Goal: Transaction & Acquisition: Purchase product/service

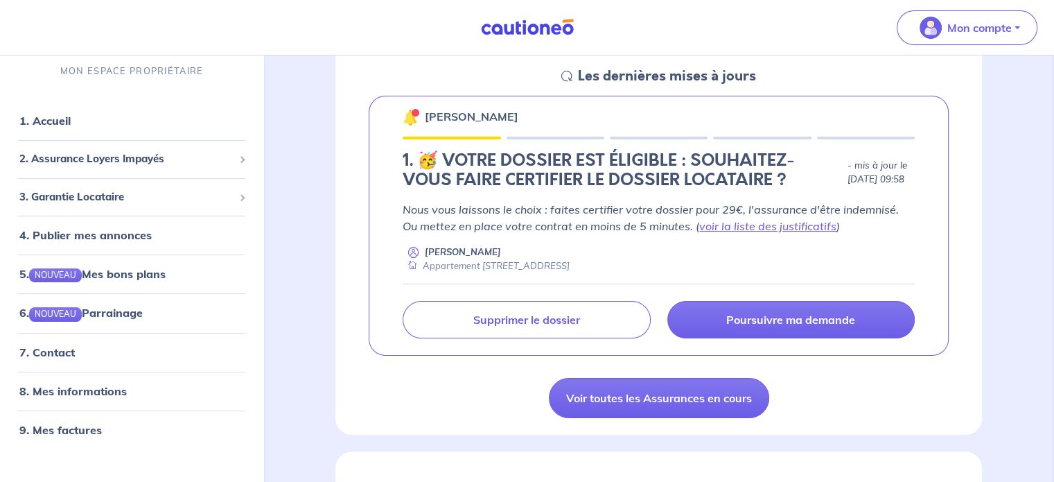
scroll to position [210, 0]
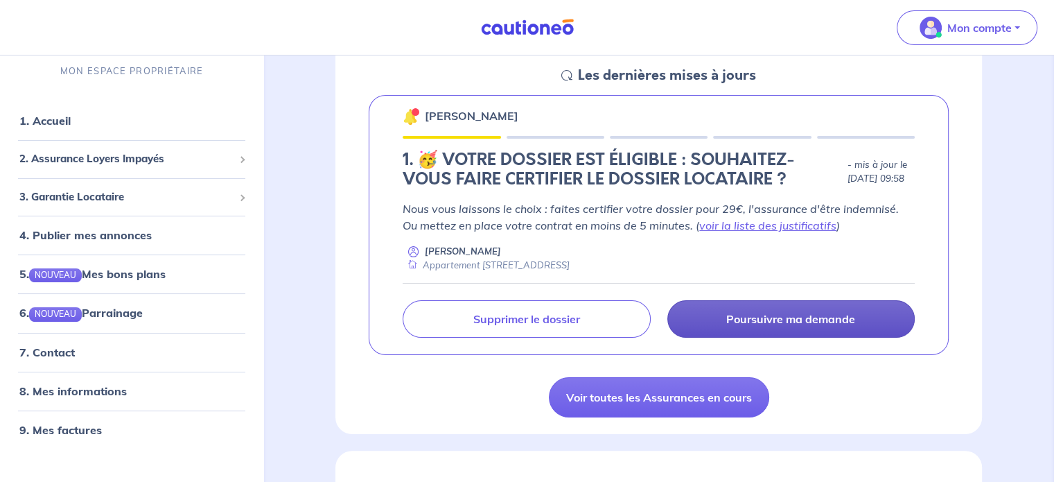
click at [766, 318] on p "Poursuivre ma demande" at bounding box center [790, 319] width 129 height 14
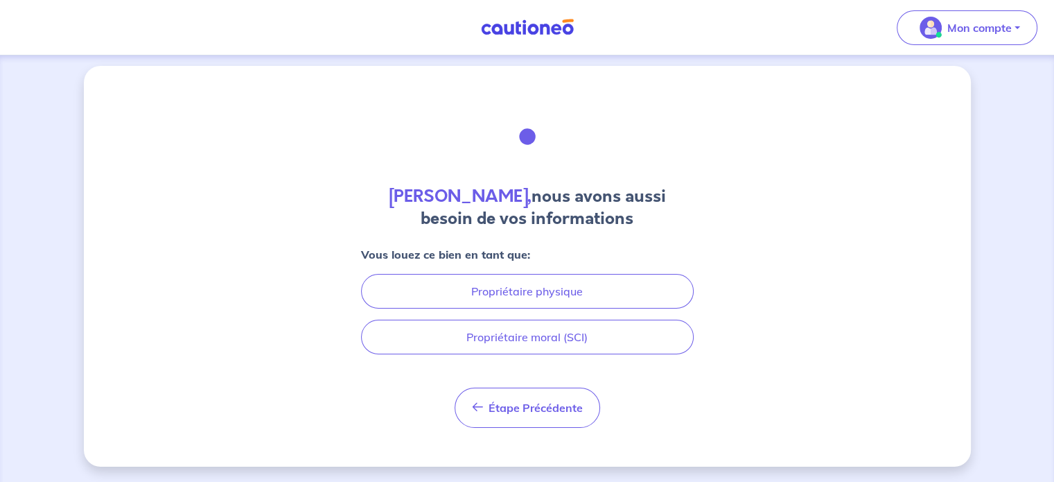
scroll to position [6, 0]
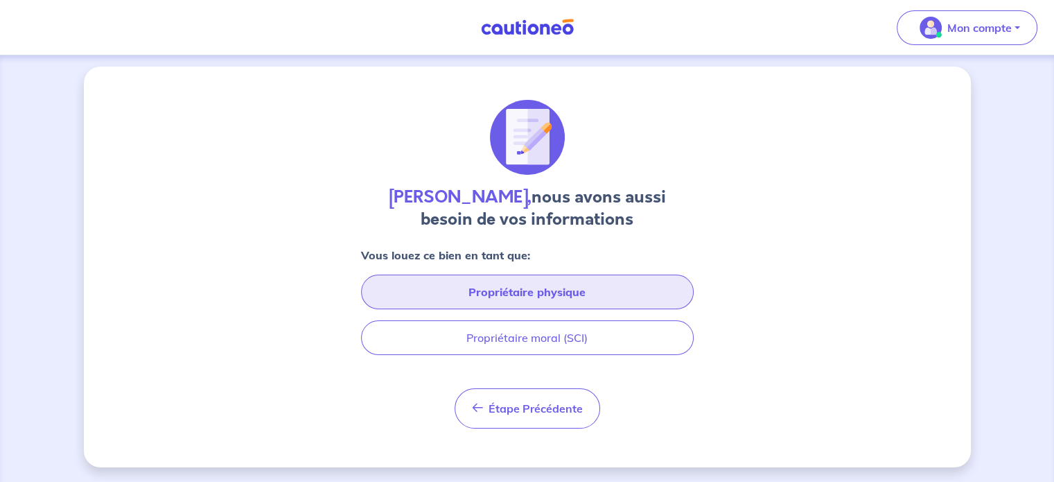
click at [550, 289] on button "Propriétaire physique" at bounding box center [527, 291] width 333 height 35
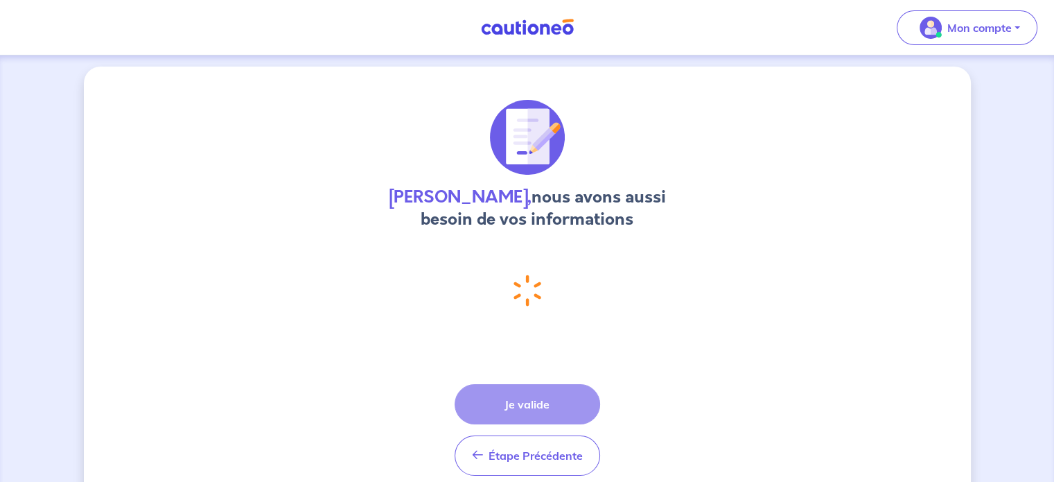
select select "FR"
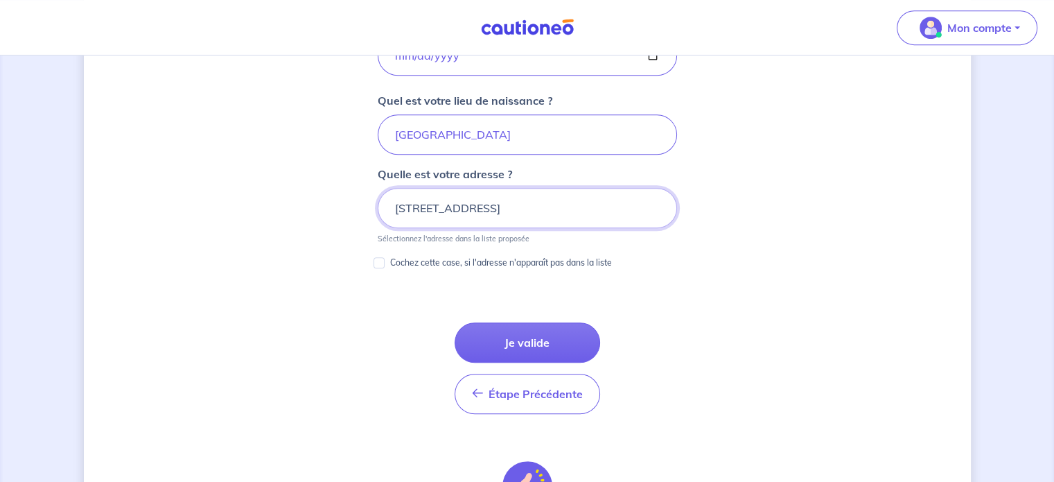
scroll to position [685, 0]
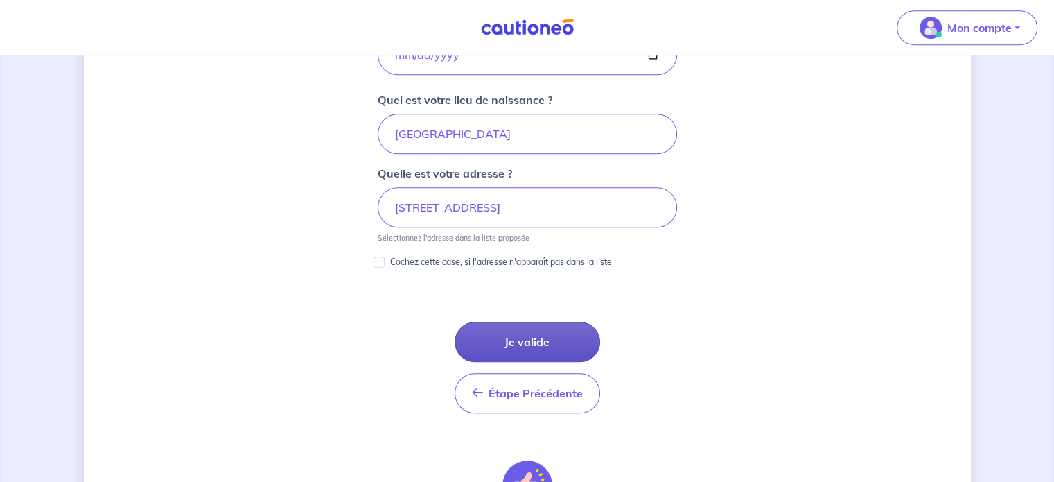
click at [515, 340] on button "Je valide" at bounding box center [528, 342] width 146 height 40
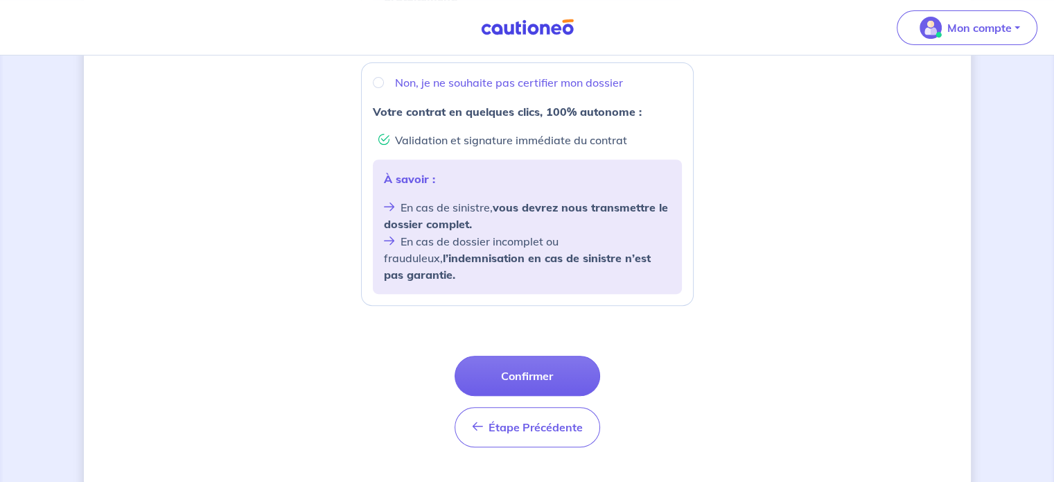
scroll to position [552, 0]
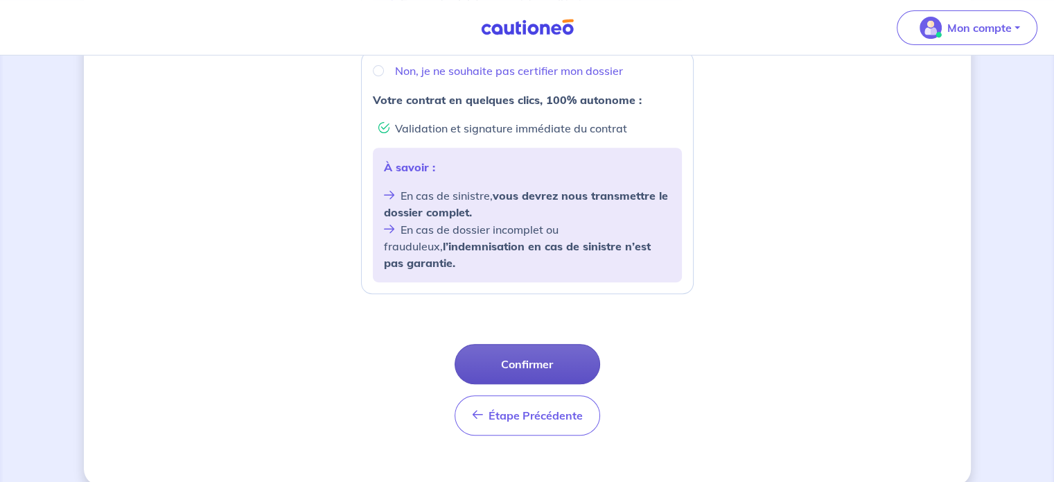
click at [545, 346] on button "Confirmer" at bounding box center [528, 364] width 146 height 40
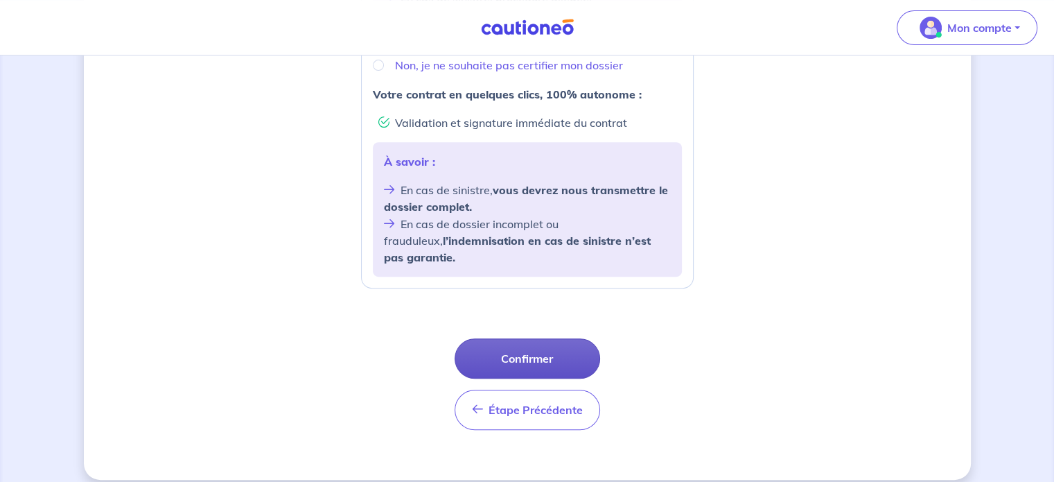
click at [518, 349] on button "Confirmer" at bounding box center [528, 358] width 146 height 40
click at [513, 347] on button "Confirmer" at bounding box center [528, 358] width 146 height 40
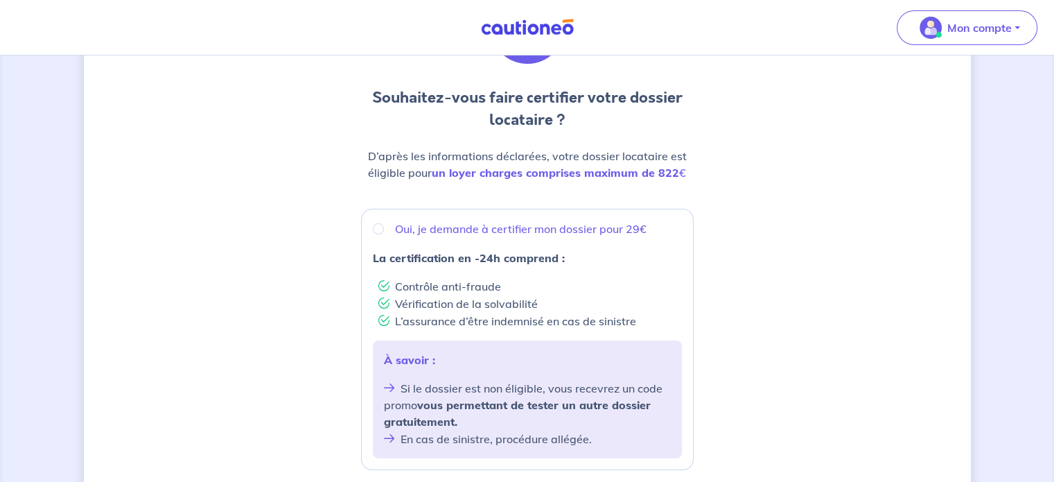
scroll to position [115, 0]
click at [377, 227] on input "Oui, je demande à certifier mon dossier pour 29€" at bounding box center [378, 229] width 11 height 11
radio input "true"
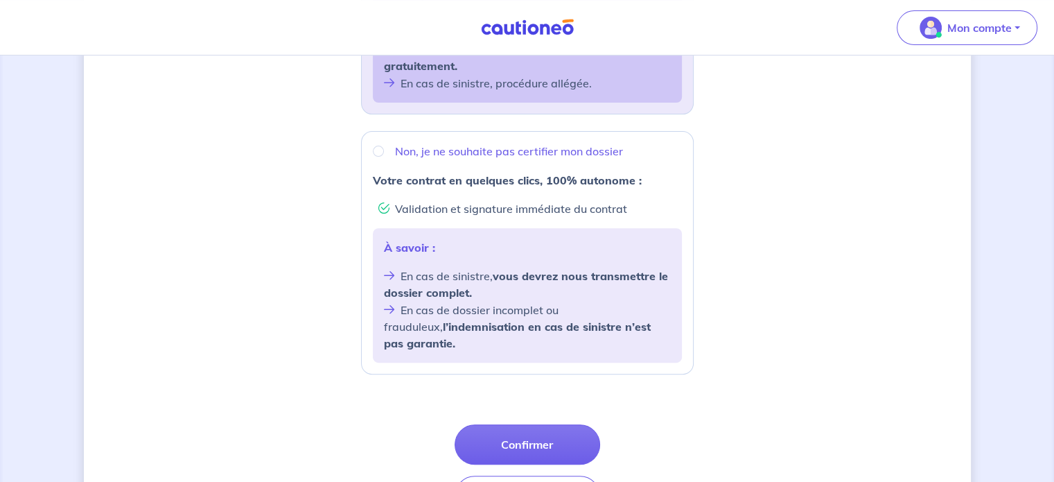
scroll to position [541, 0]
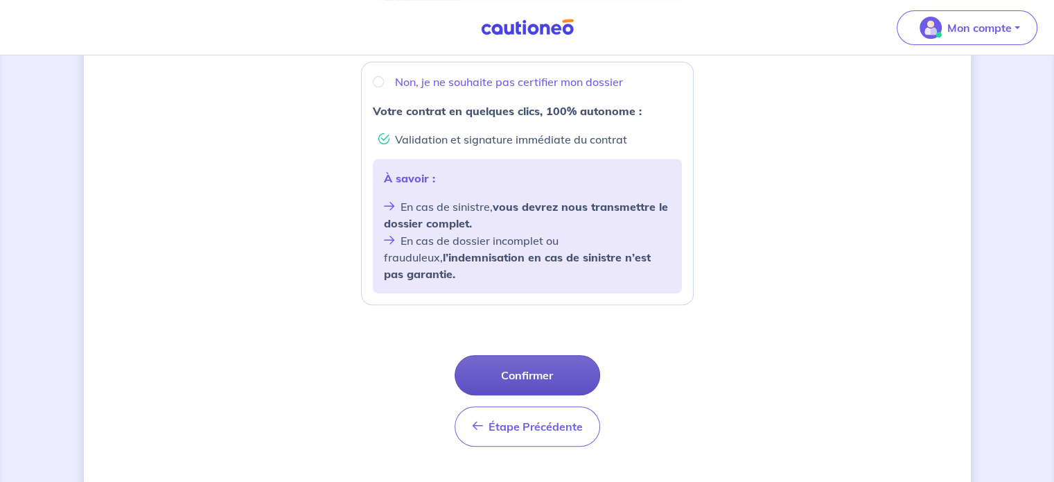
click at [510, 360] on button "Confirmer" at bounding box center [528, 375] width 146 height 40
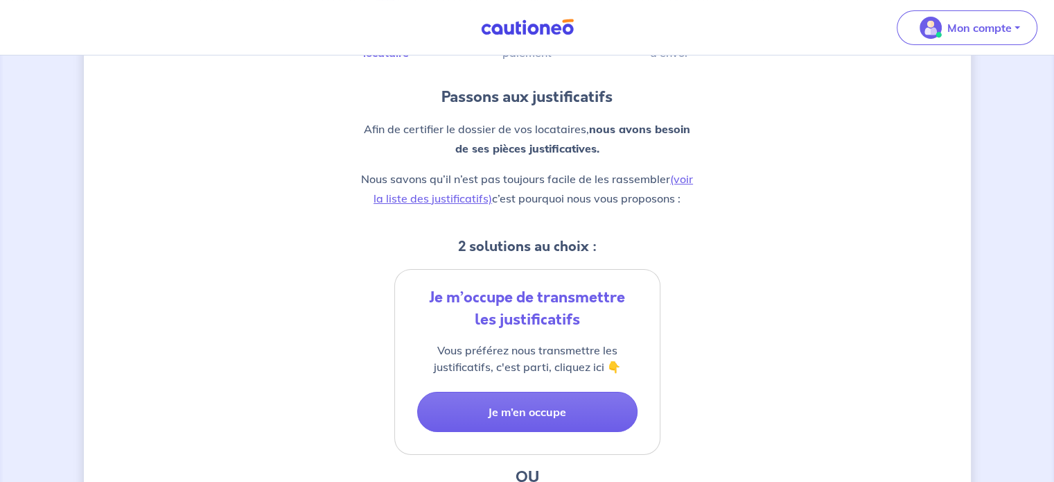
scroll to position [100, 0]
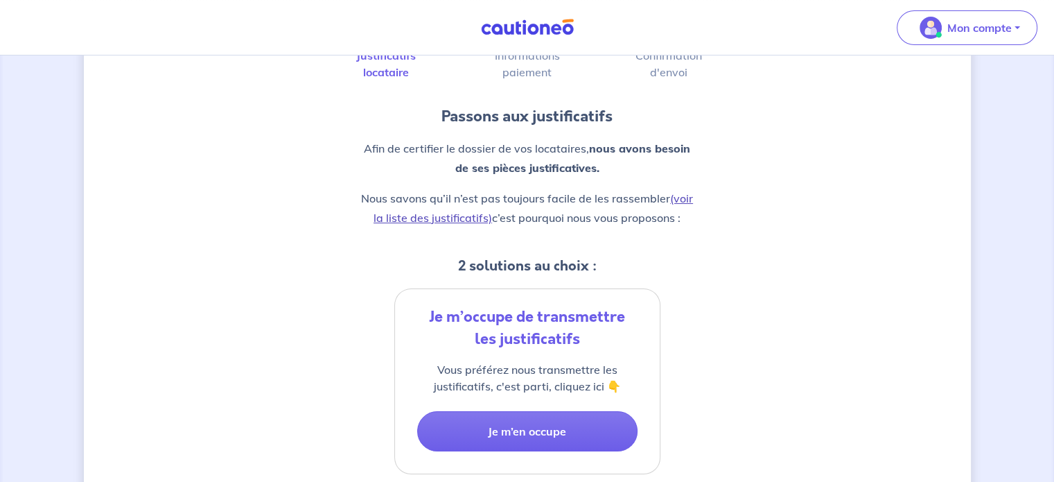
click at [396, 216] on link "(voir la liste des justificatifs)" at bounding box center [534, 207] width 320 height 33
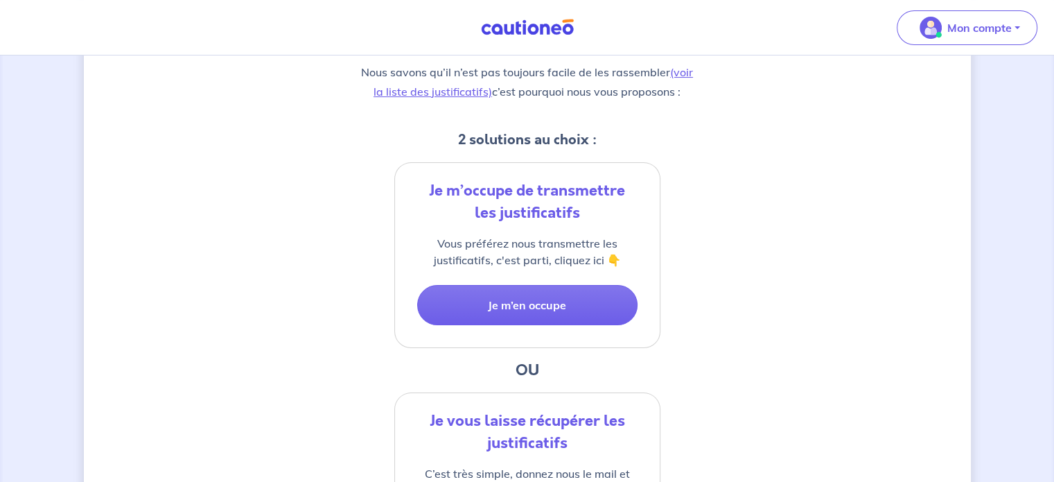
scroll to position [230, 0]
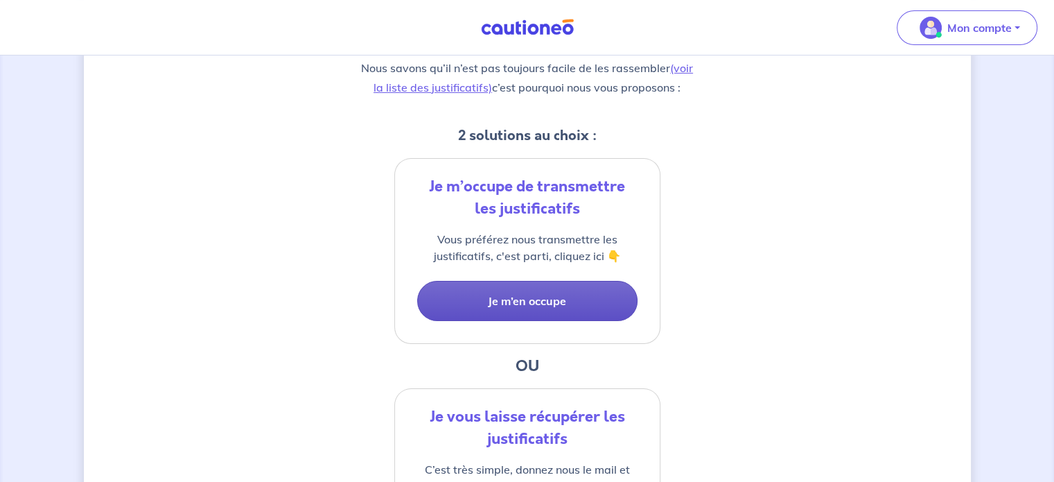
click at [548, 304] on button "Je m’en occupe" at bounding box center [527, 301] width 220 height 40
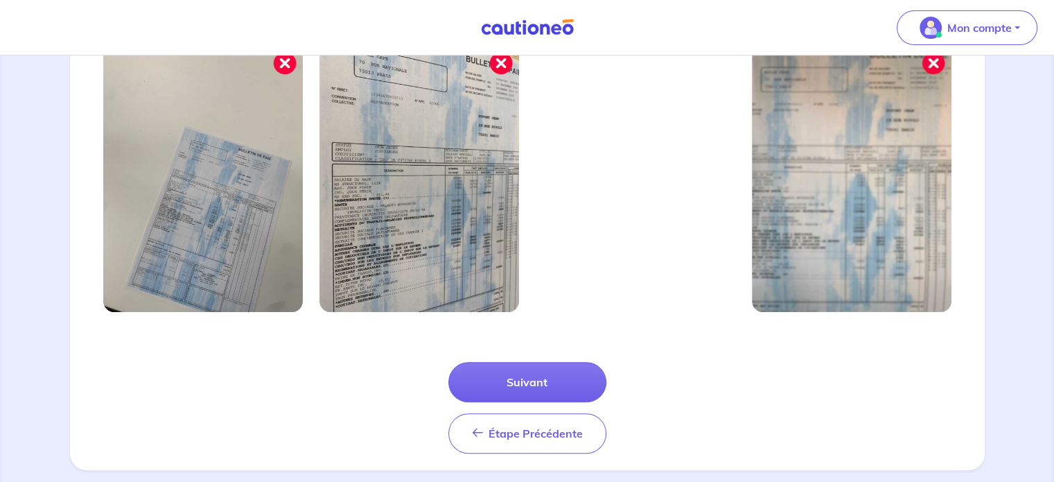
scroll to position [510, 0]
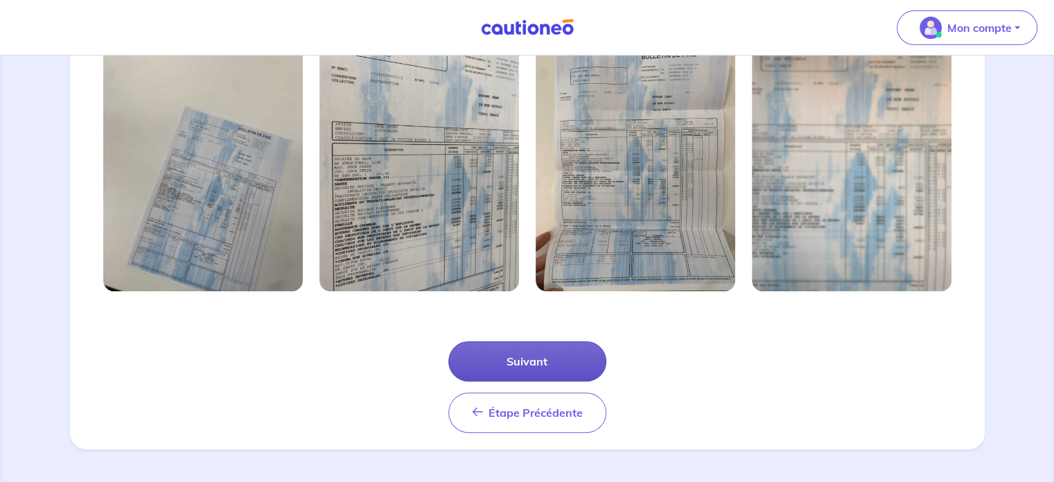
click at [505, 362] on button "Suivant" at bounding box center [527, 361] width 158 height 40
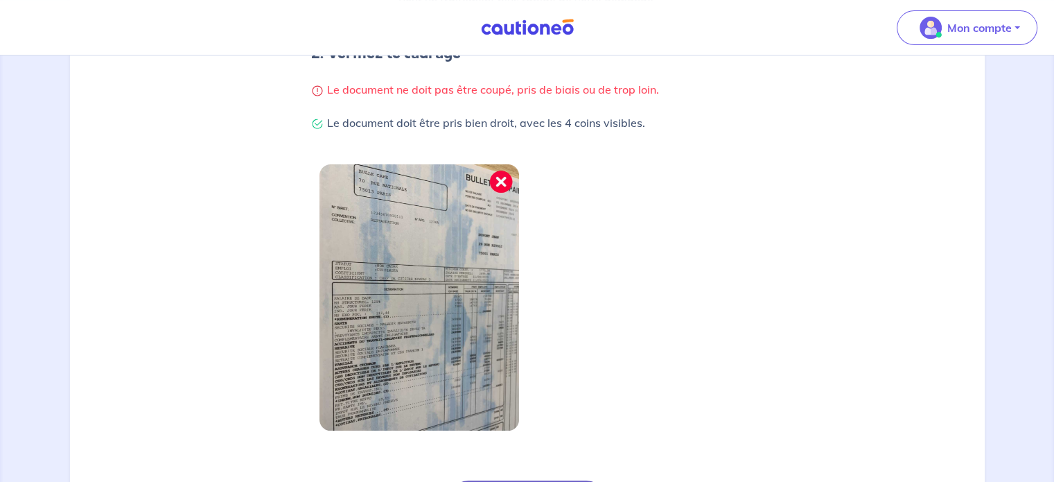
scroll to position [444, 0]
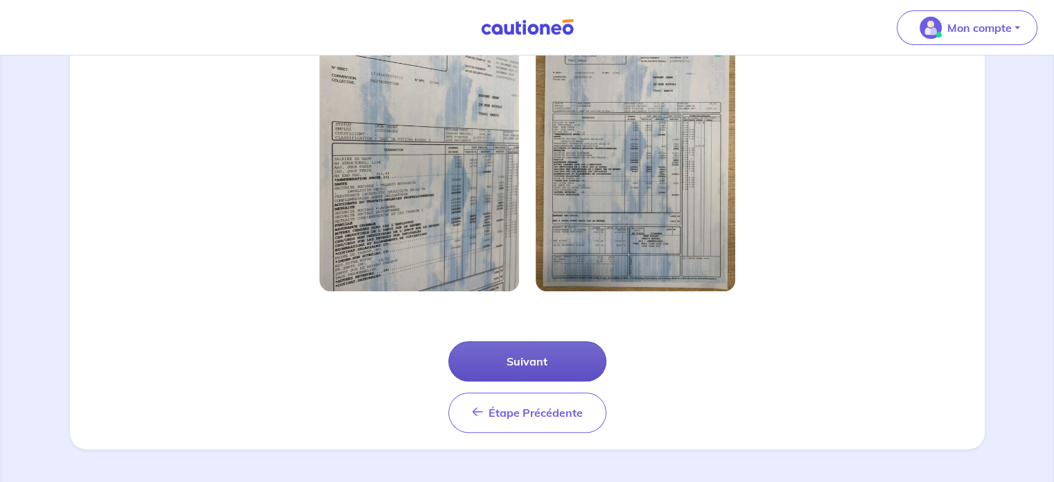
click at [516, 363] on button "Suivant" at bounding box center [527, 361] width 158 height 40
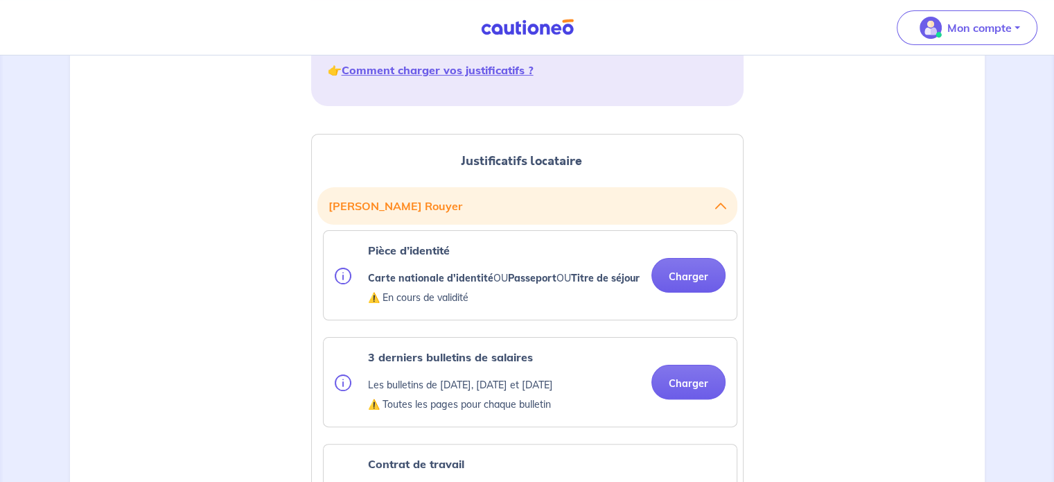
scroll to position [281, 0]
click at [685, 283] on button "Charger" at bounding box center [689, 276] width 74 height 35
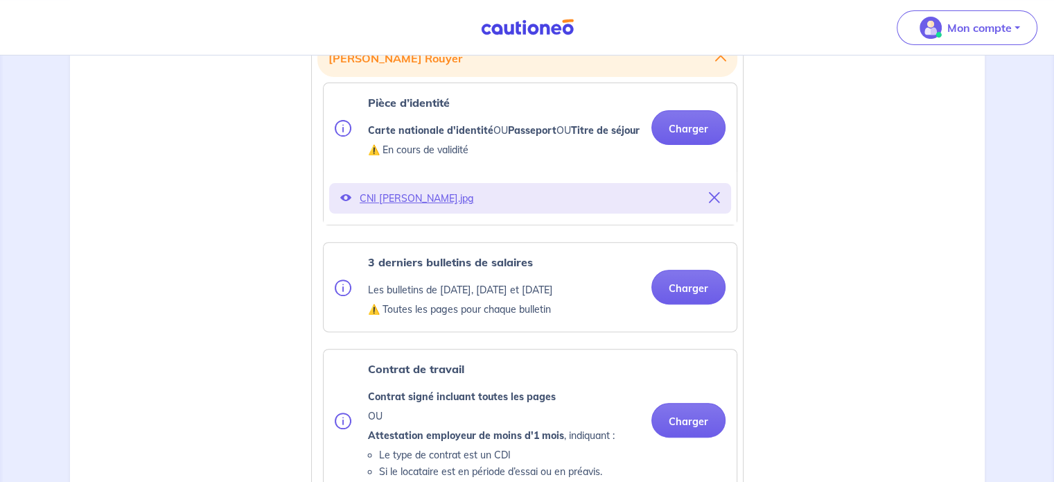
scroll to position [460, 0]
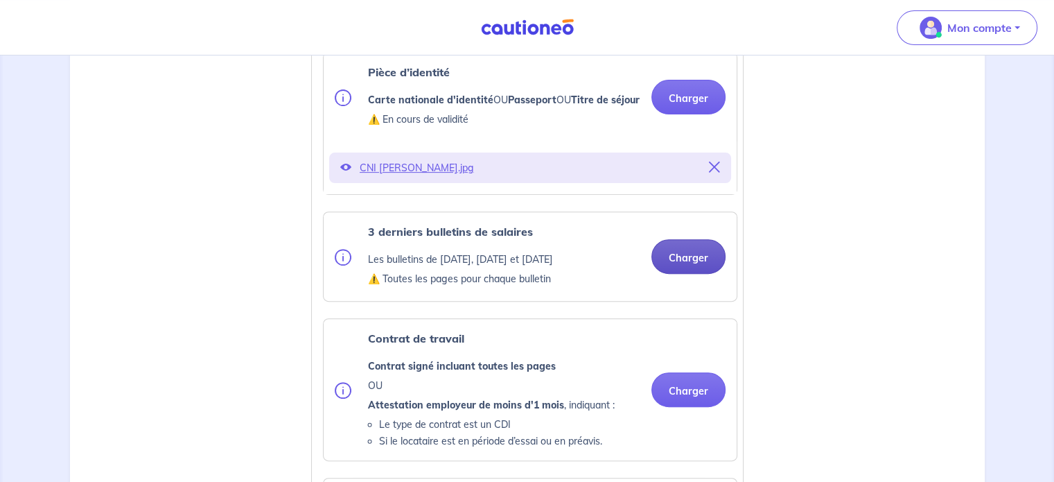
click at [687, 270] on button "Charger" at bounding box center [689, 256] width 74 height 35
click at [683, 274] on button "Charger" at bounding box center [689, 256] width 74 height 35
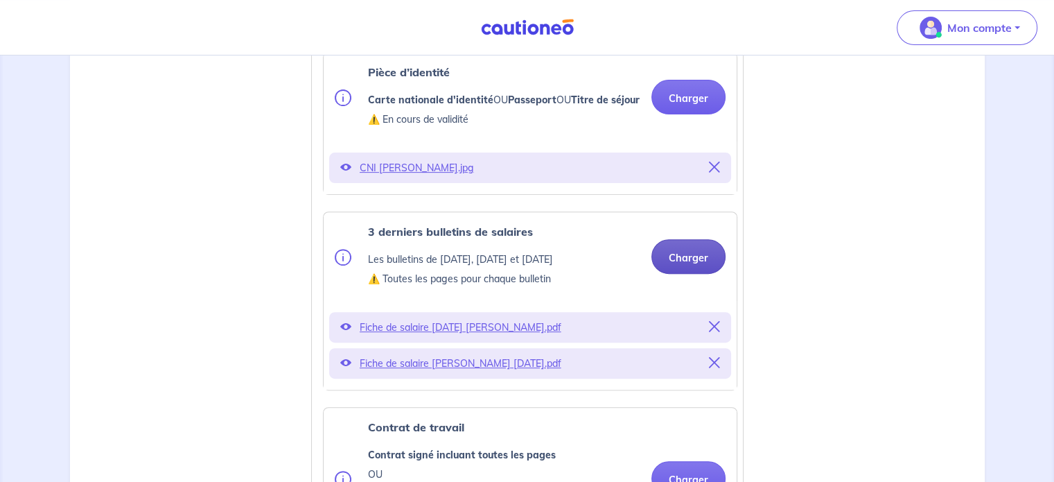
click at [696, 274] on button "Charger" at bounding box center [689, 256] width 74 height 35
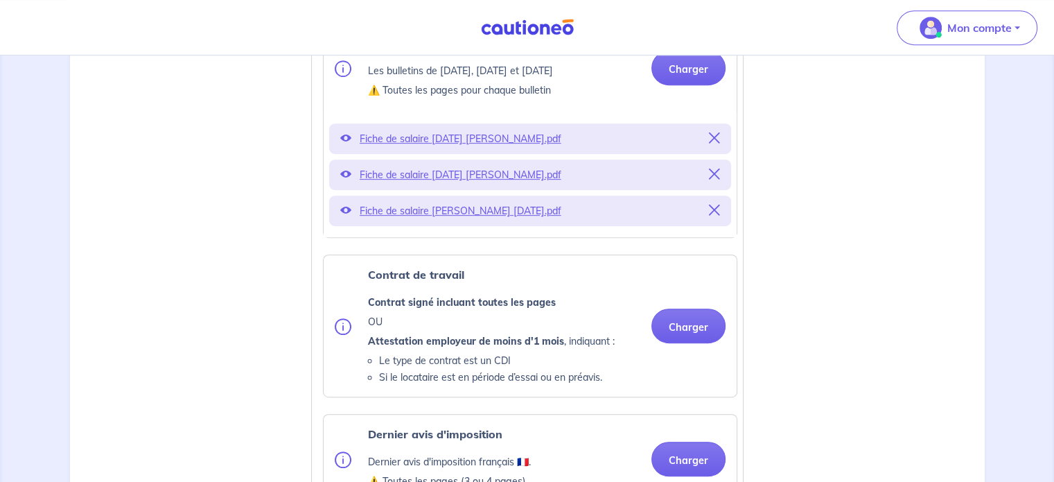
scroll to position [649, 0]
click at [681, 343] on button "Charger" at bounding box center [689, 325] width 74 height 35
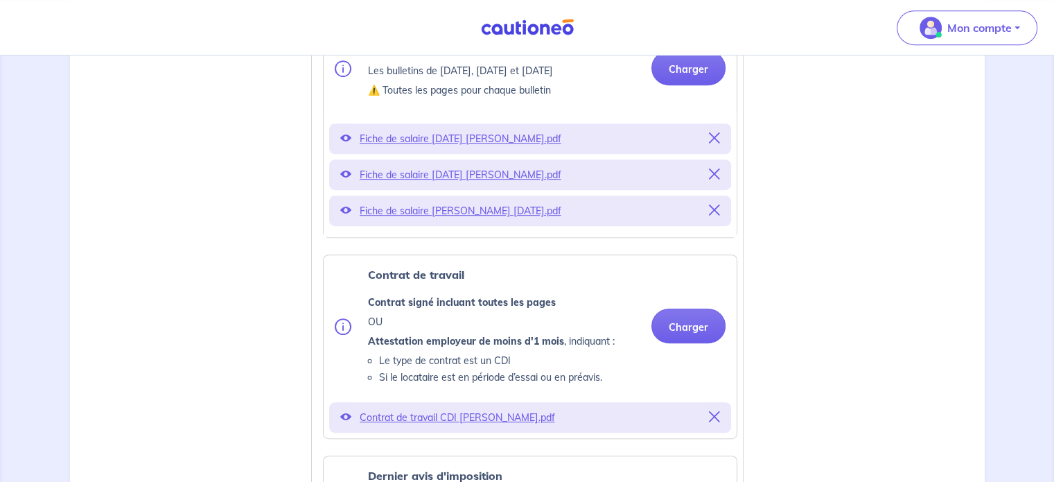
scroll to position [851, 0]
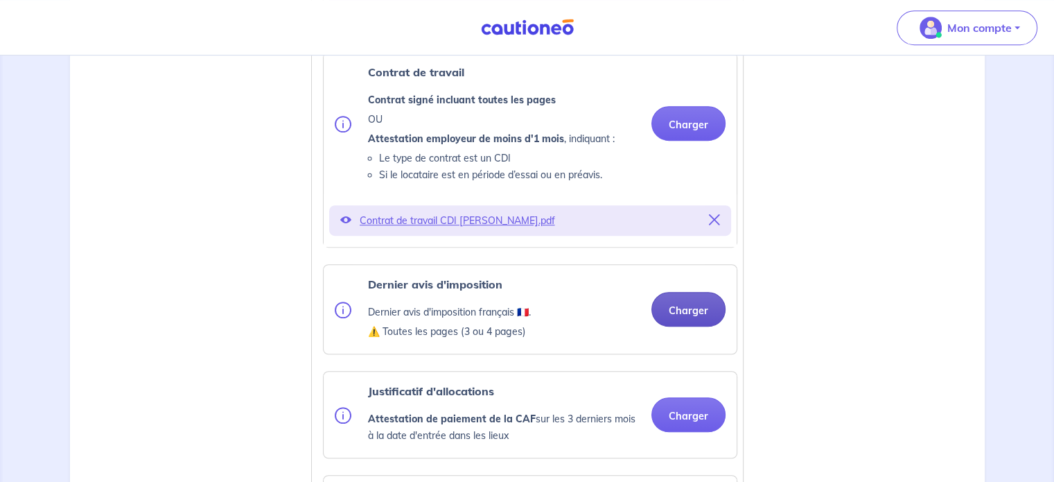
click at [694, 324] on button "Charger" at bounding box center [689, 309] width 74 height 35
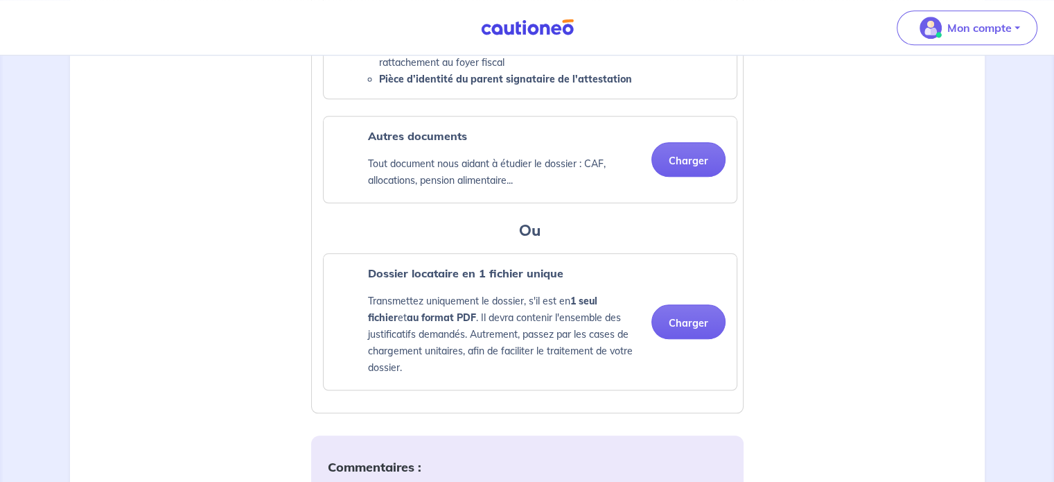
scroll to position [1433, 0]
click at [690, 177] on button "Charger" at bounding box center [689, 160] width 74 height 35
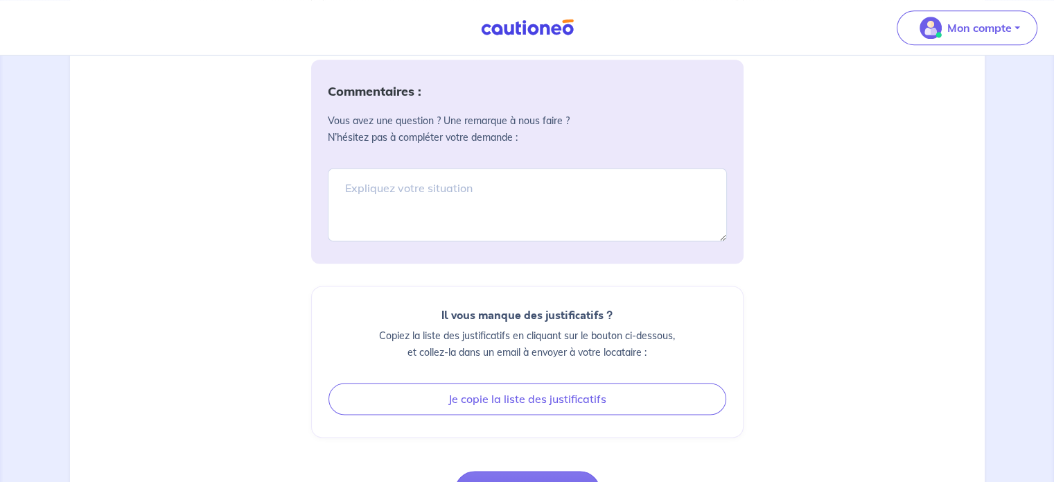
scroll to position [1810, 0]
click at [457, 210] on textarea at bounding box center [527, 203] width 399 height 73
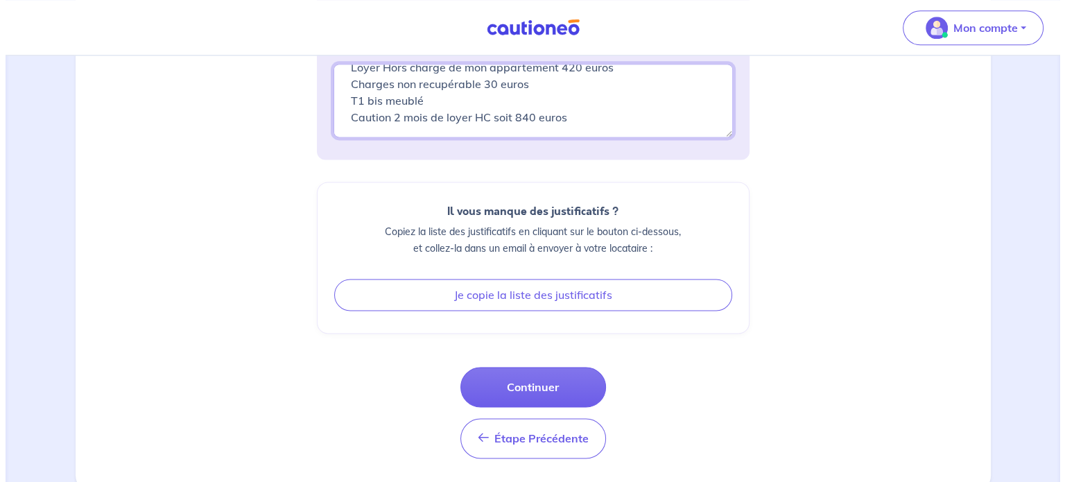
scroll to position [1935, 0]
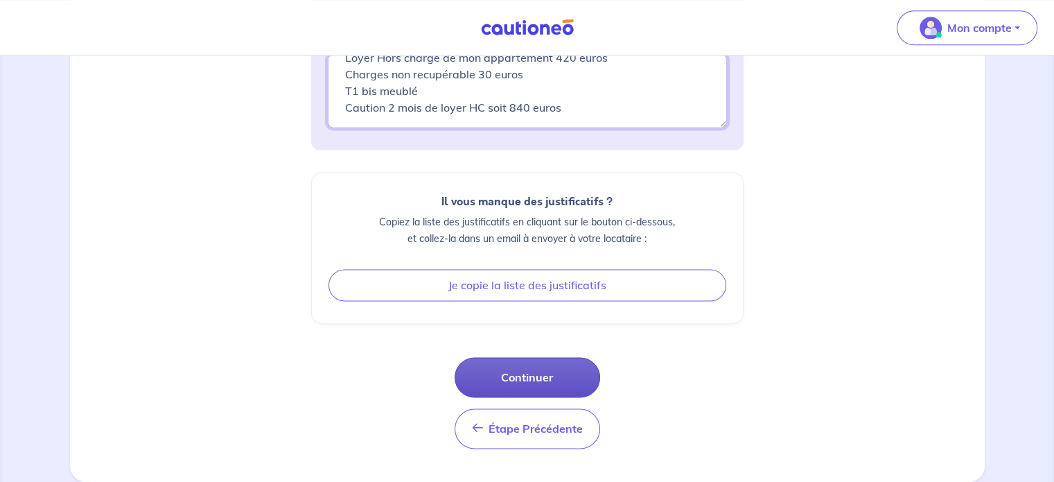
type textarea "Bonjour, Loyer Hors charge de mon appartement 420 euros Charges non recupérable…"
click at [536, 376] on button "Continuer" at bounding box center [528, 377] width 146 height 40
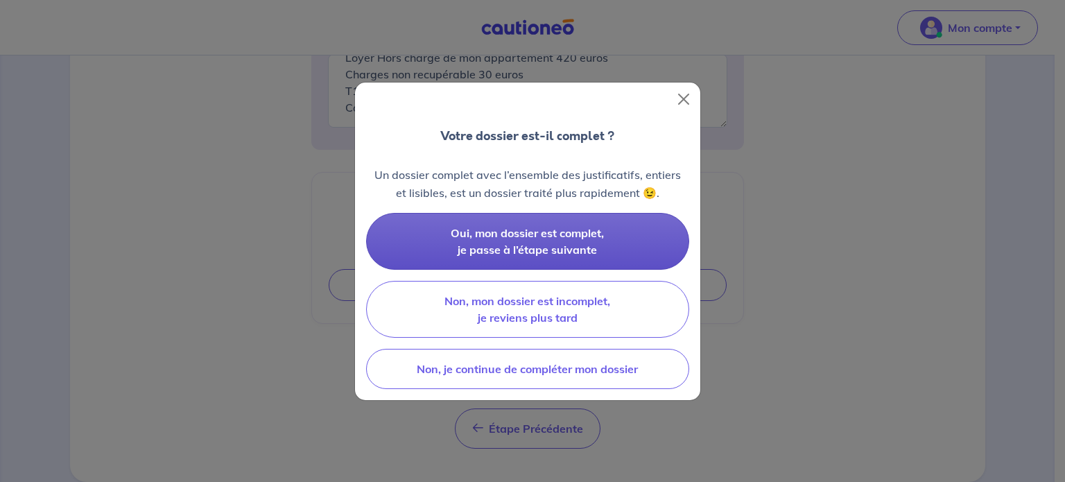
click at [507, 245] on span "Oui, mon dossier est complet, je passe à l’étape suivante" at bounding box center [527, 241] width 153 height 30
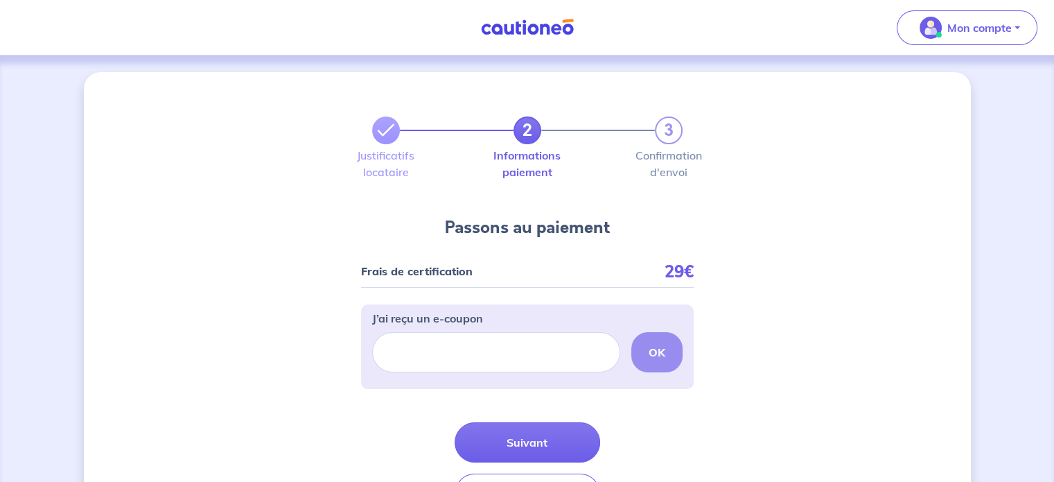
scroll to position [97, 0]
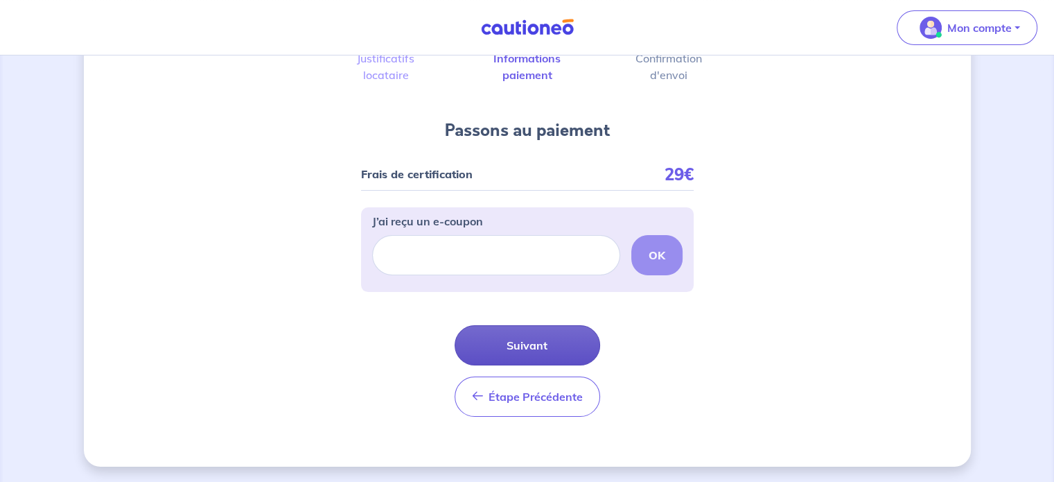
click at [529, 341] on button "Suivant" at bounding box center [528, 345] width 146 height 40
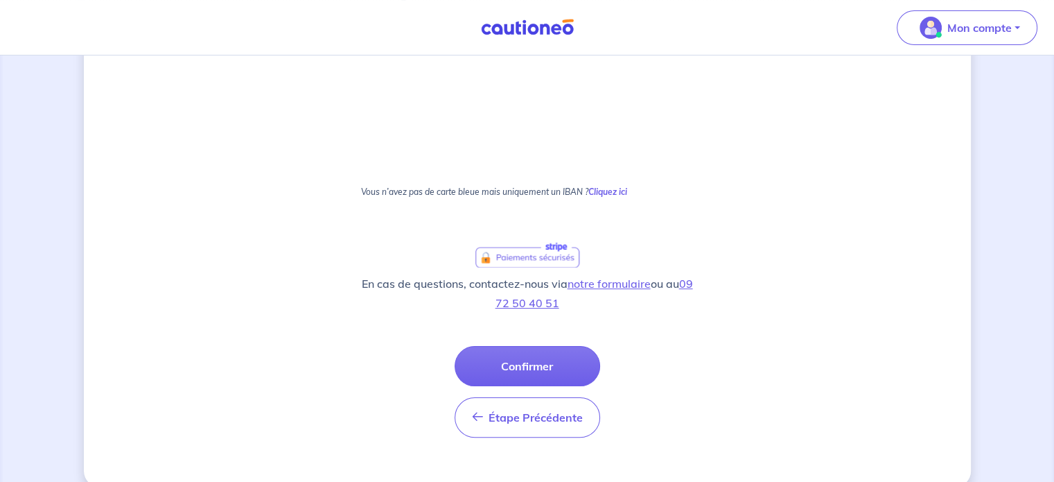
scroll to position [277, 0]
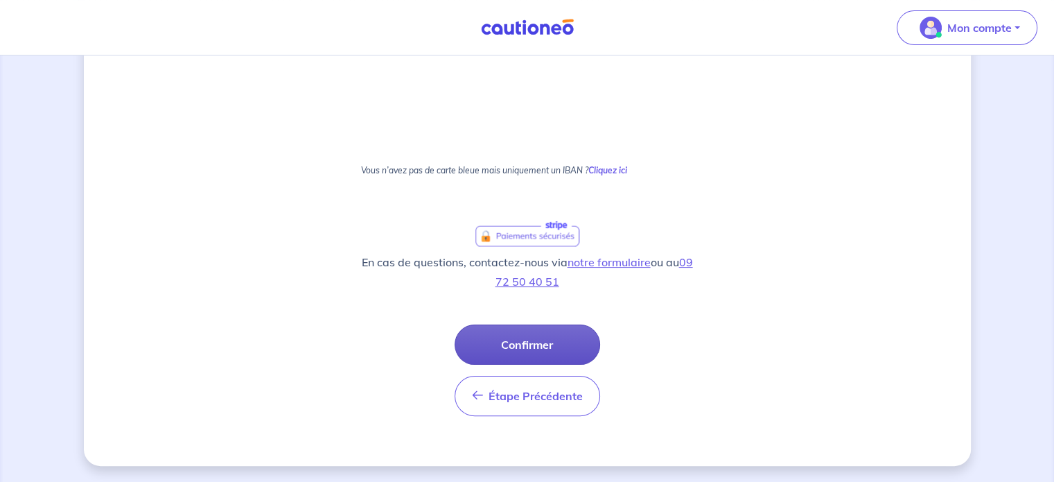
click at [527, 340] on button "Confirmer" at bounding box center [528, 344] width 146 height 40
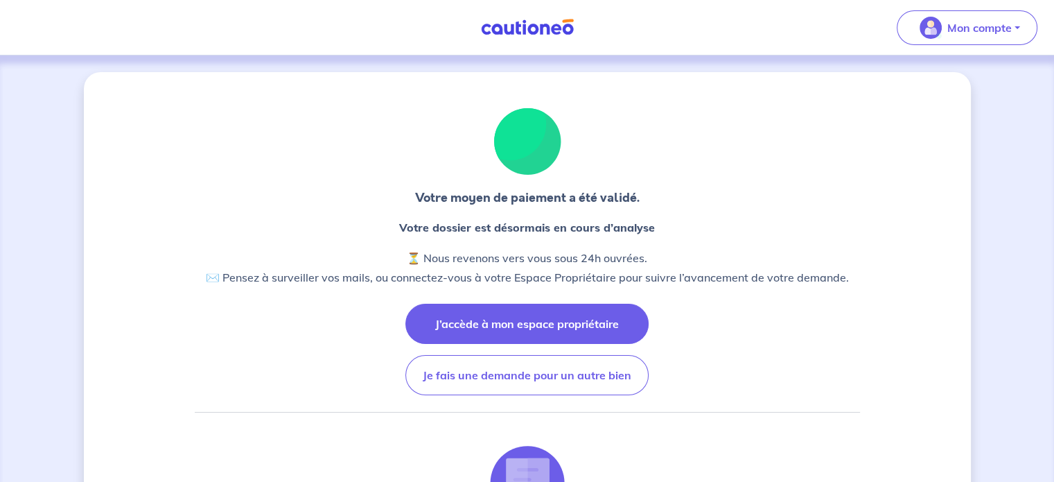
click at [541, 329] on button "J’accède à mon espace propriétaire" at bounding box center [526, 324] width 243 height 40
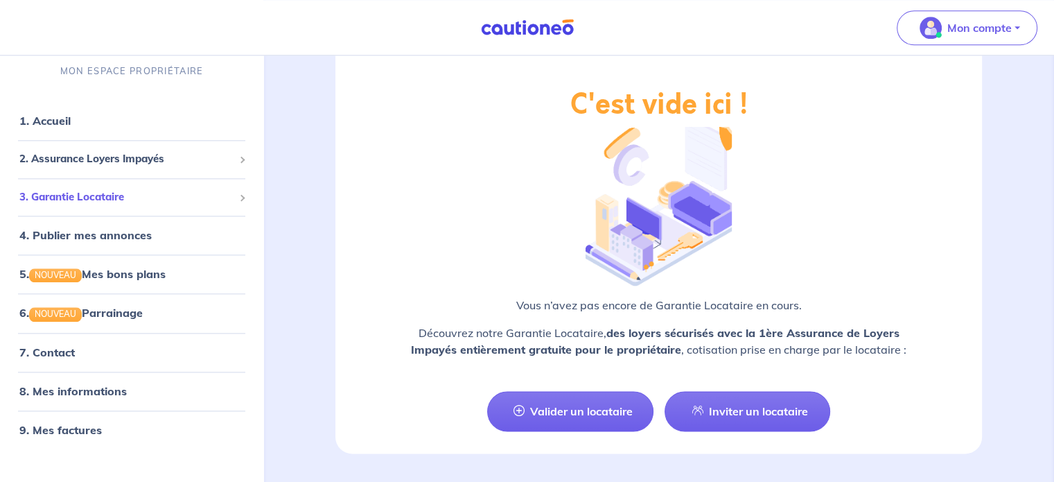
scroll to position [1616, 0]
click at [60, 350] on link "7. Contact" at bounding box center [46, 352] width 54 height 14
